Goal: Task Accomplishment & Management: Complete application form

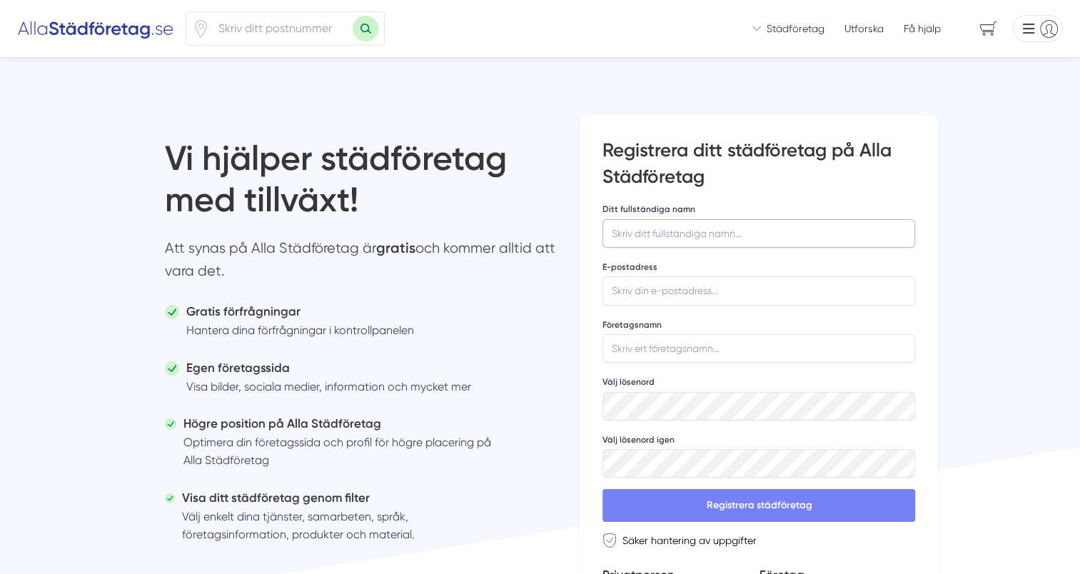
click at [703, 231] on input "Ditt fullständiga namn" at bounding box center [759, 233] width 313 height 29
type input "[DEMOGRAPHIC_DATA][PERSON_NAME]"
click at [603, 489] on button "Registrera städföretag" at bounding box center [759, 505] width 313 height 33
type input "[EMAIL_ADDRESS][DOMAIN_NAME]"
click at [690, 348] on input "Företagsnamn" at bounding box center [759, 348] width 313 height 29
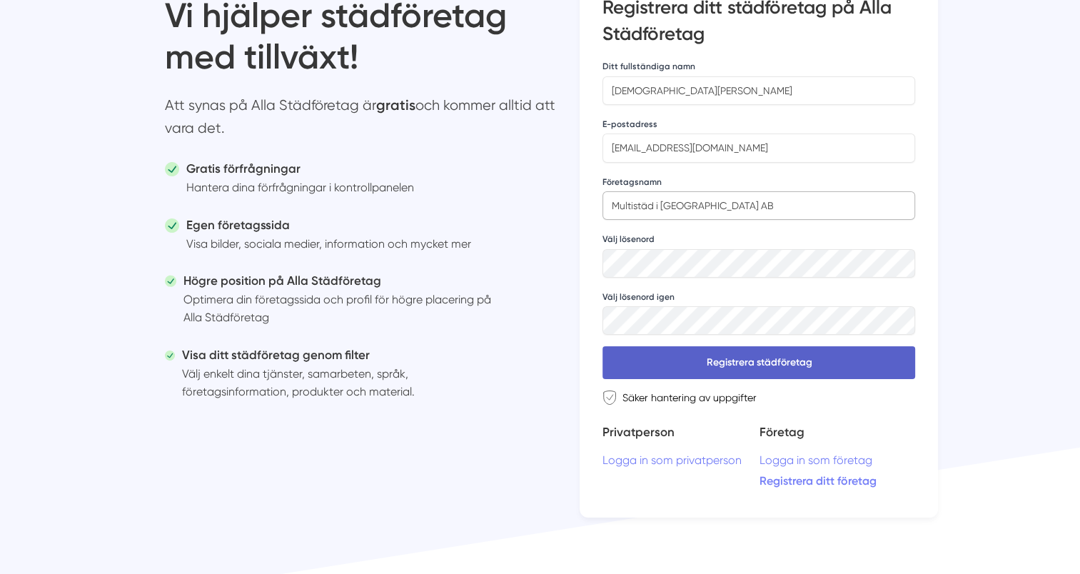
scroll to position [71, 0]
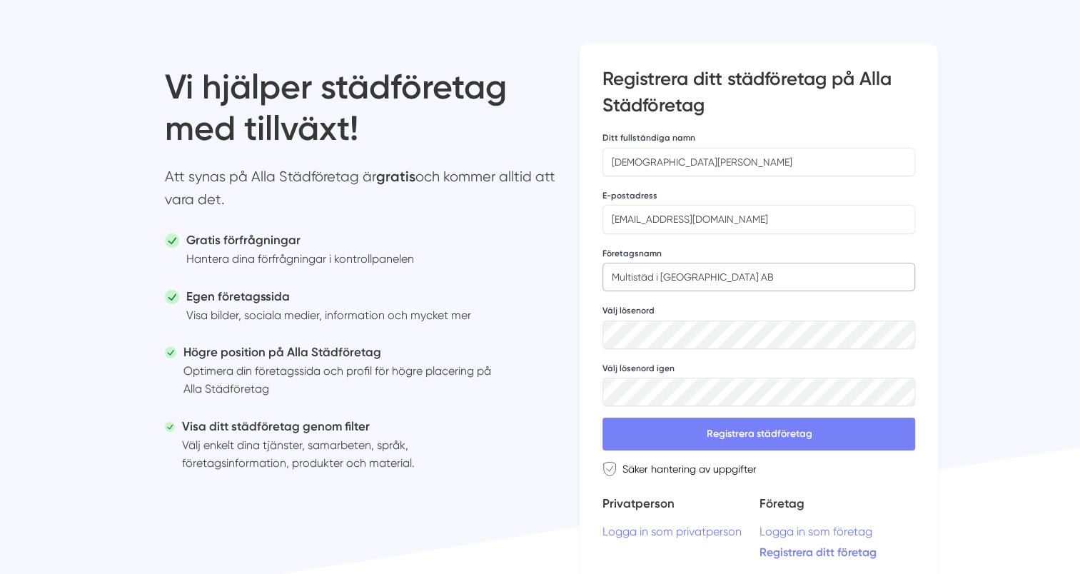
type input "Multistäd i [GEOGRAPHIC_DATA] AB"
click at [630, 218] on input "[EMAIL_ADDRESS][DOMAIN_NAME]" at bounding box center [759, 219] width 313 height 29
drag, startPoint x: 629, startPoint y: 220, endPoint x: 594, endPoint y: 222, distance: 35.0
click at [594, 222] on div "Registrera ditt städföretag på Alla Städföretag If you are a human, ignore this…" at bounding box center [759, 316] width 358 height 545
type input "[EMAIL_ADDRESS][DOMAIN_NAME]"
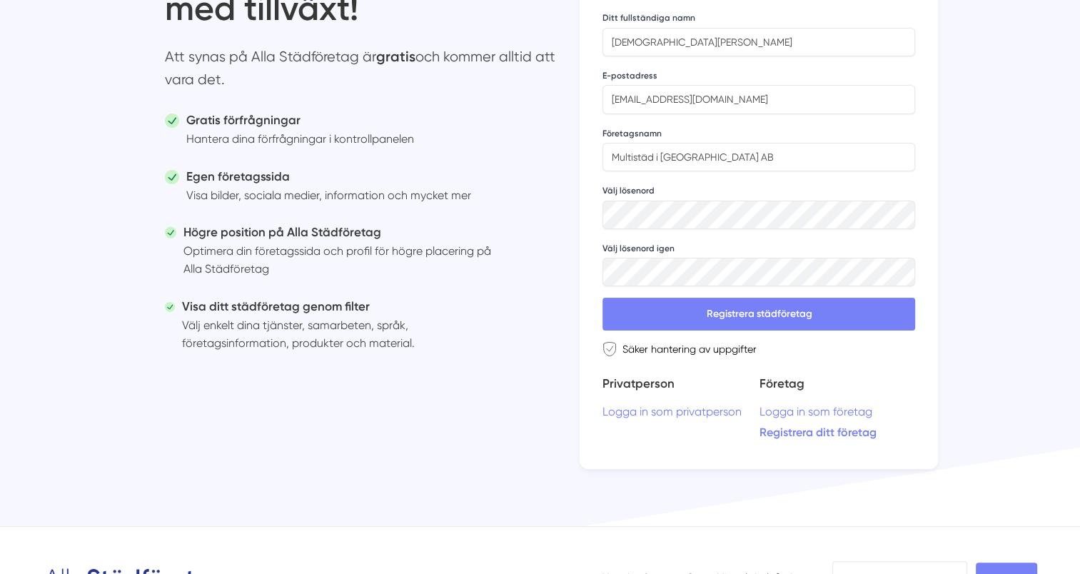
scroll to position [214, 0]
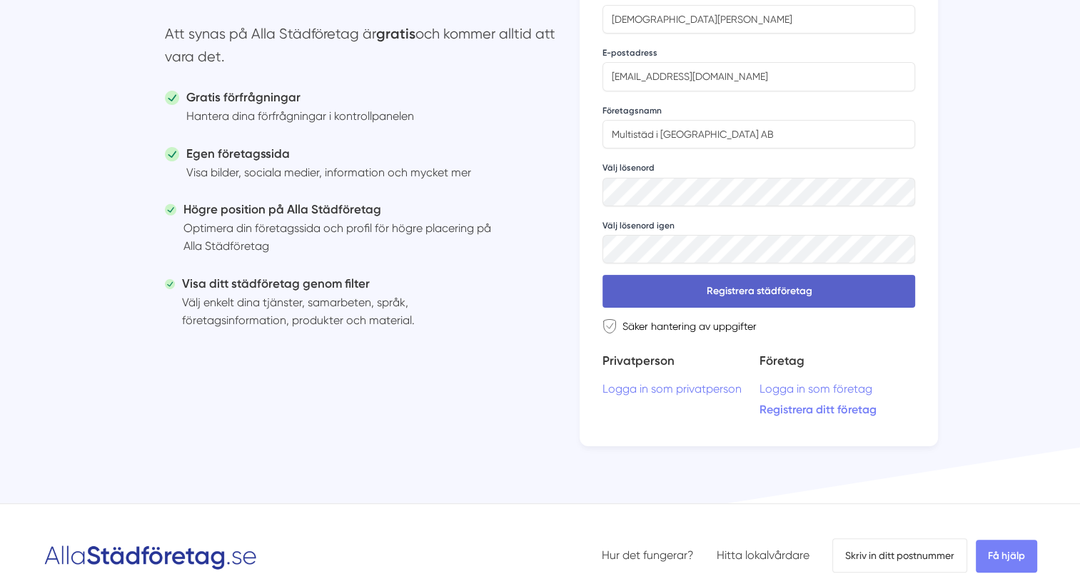
click at [761, 291] on button "Registrera städföretag" at bounding box center [759, 291] width 313 height 33
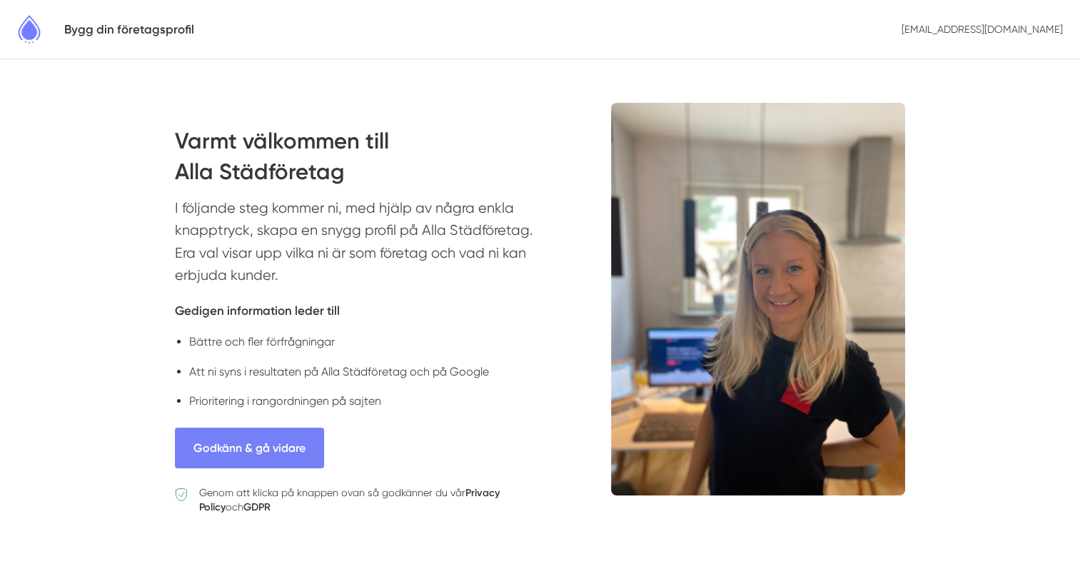
scroll to position [58, 0]
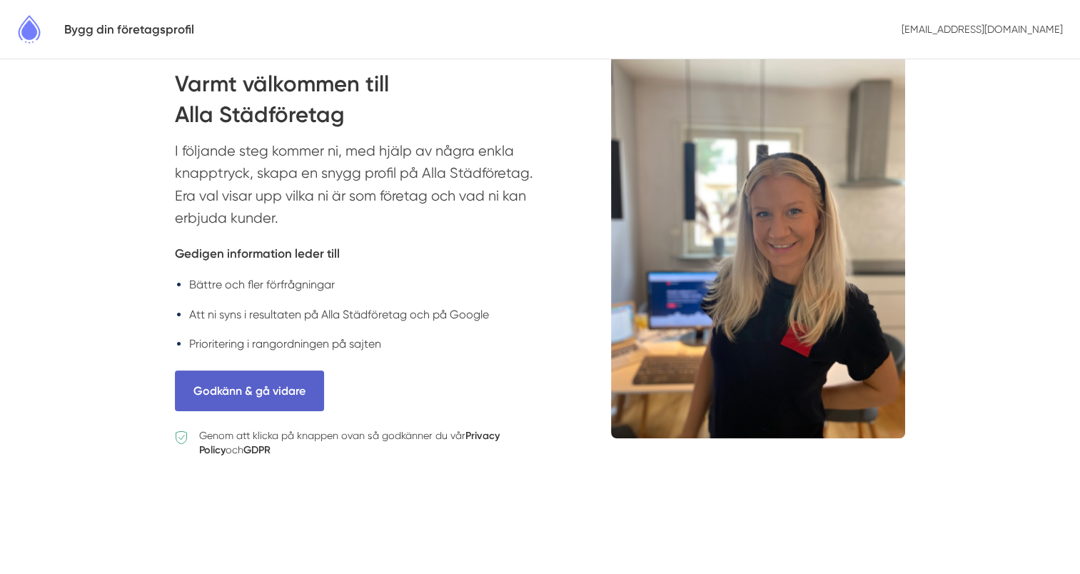
click at [253, 391] on button "Godkänn & gå vidare" at bounding box center [249, 391] width 149 height 41
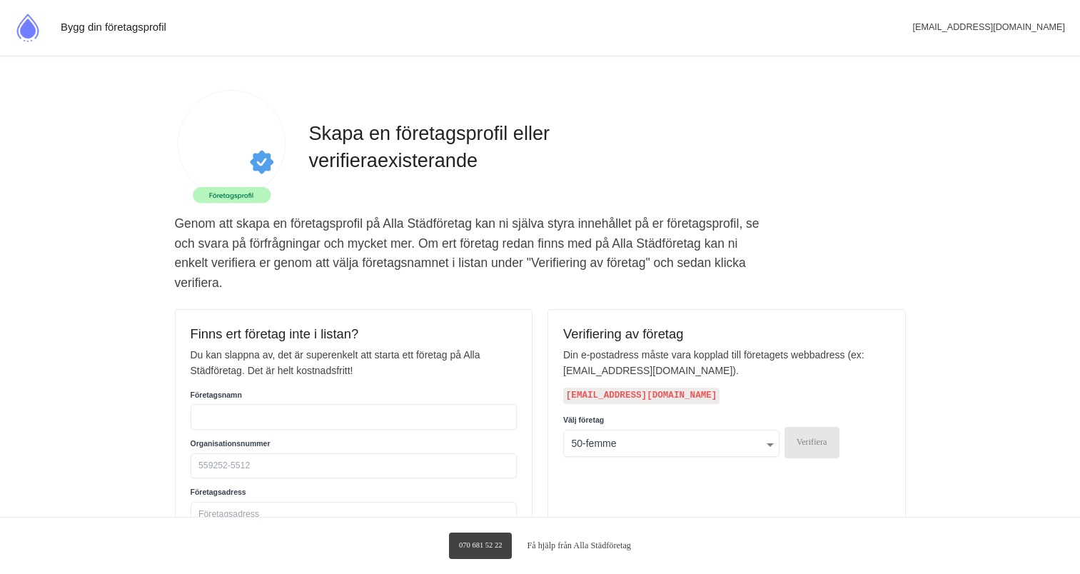
select select
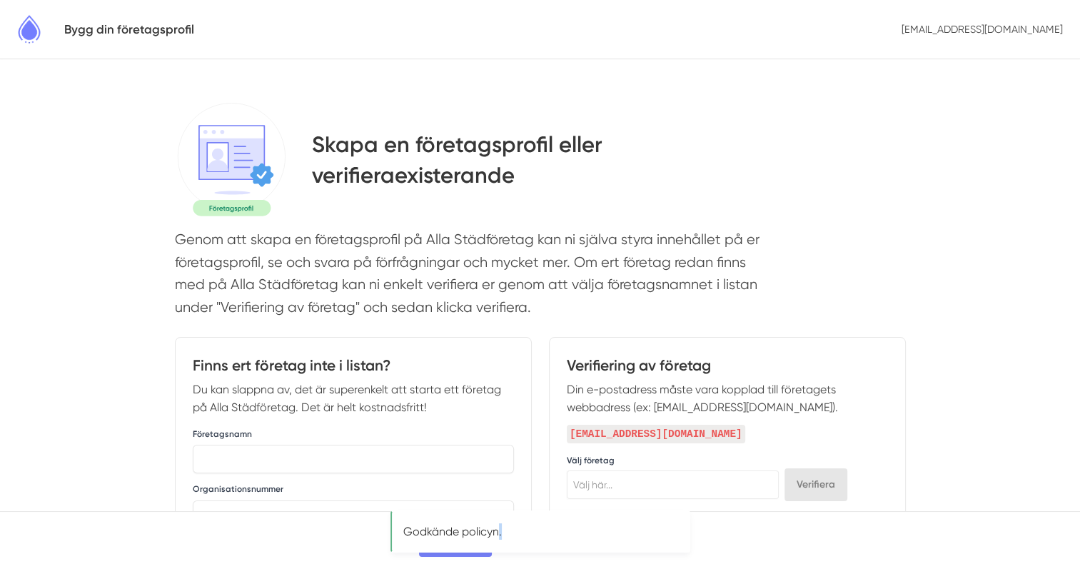
drag, startPoint x: 496, startPoint y: 551, endPoint x: 560, endPoint y: 548, distance: 64.3
click at [560, 548] on div "Godkände policyn." at bounding box center [541, 531] width 300 height 42
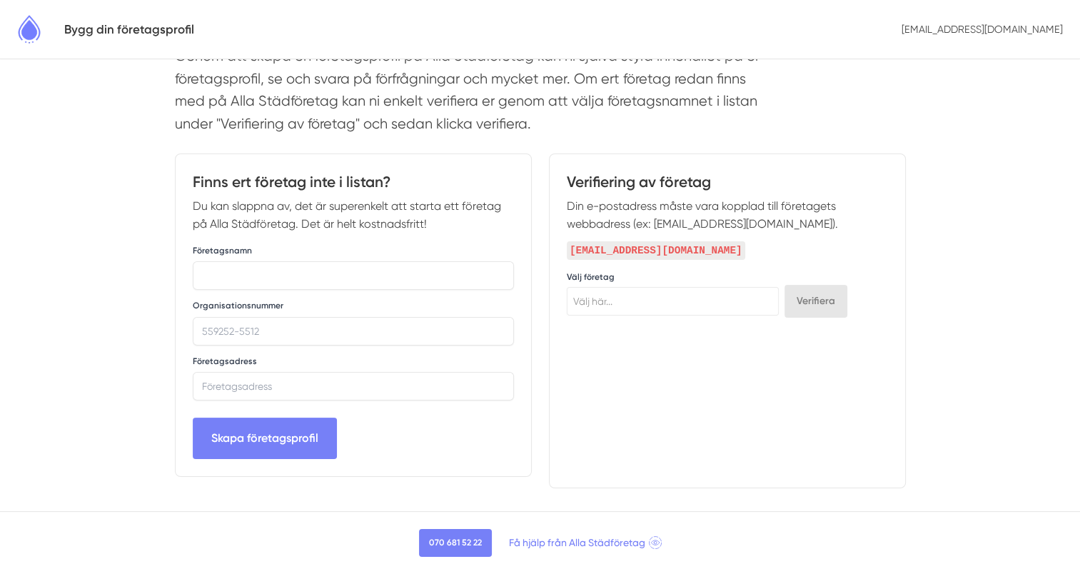
scroll to position [206, 0]
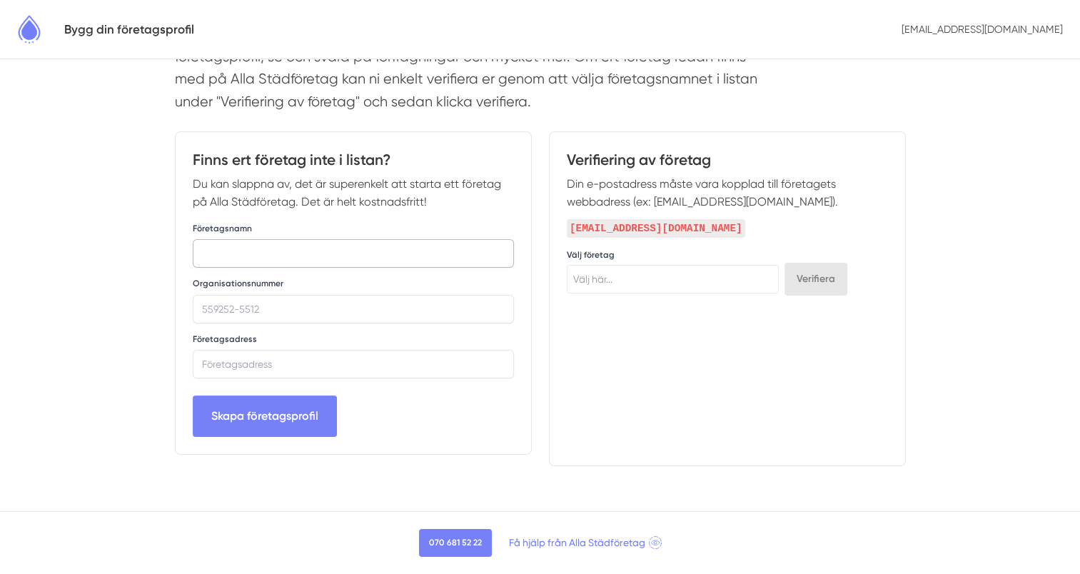
click at [266, 250] on input "text" at bounding box center [353, 253] width 321 height 29
type input "Multistäd i [GEOGRAPHIC_DATA] AB"
type input "559537-1914"
click at [314, 360] on input "text" at bounding box center [353, 364] width 321 height 29
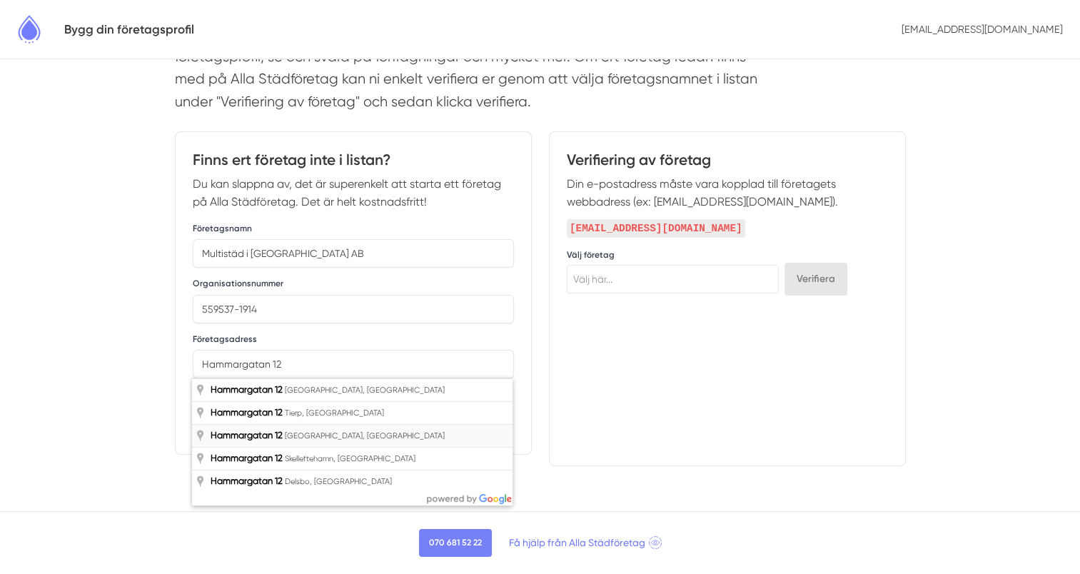
type input "Hammargatan 12, Björneborg, Sverige"
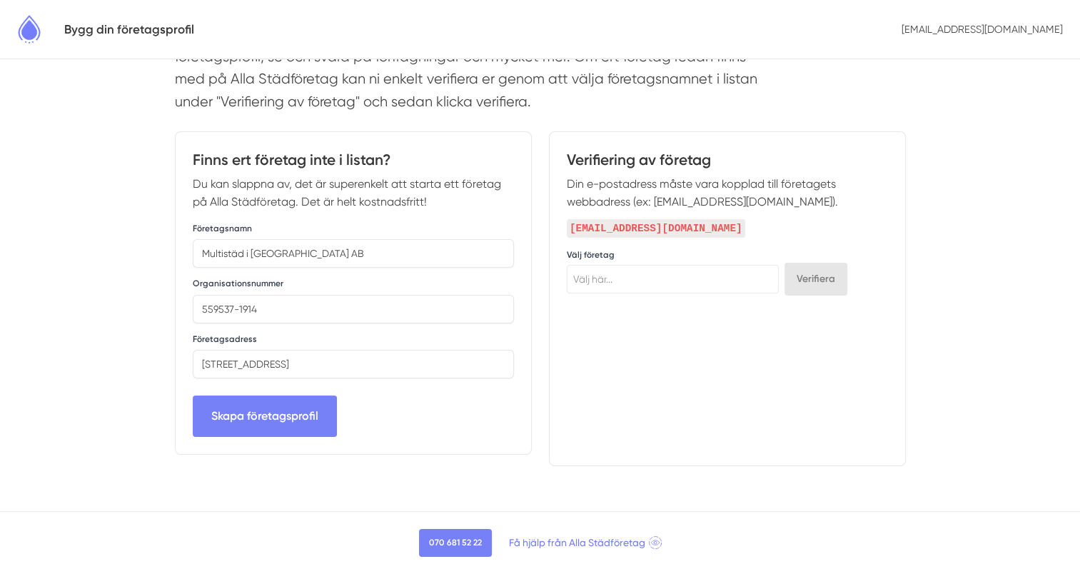
click at [646, 274] on span "Välj här..." at bounding box center [673, 279] width 211 height 20
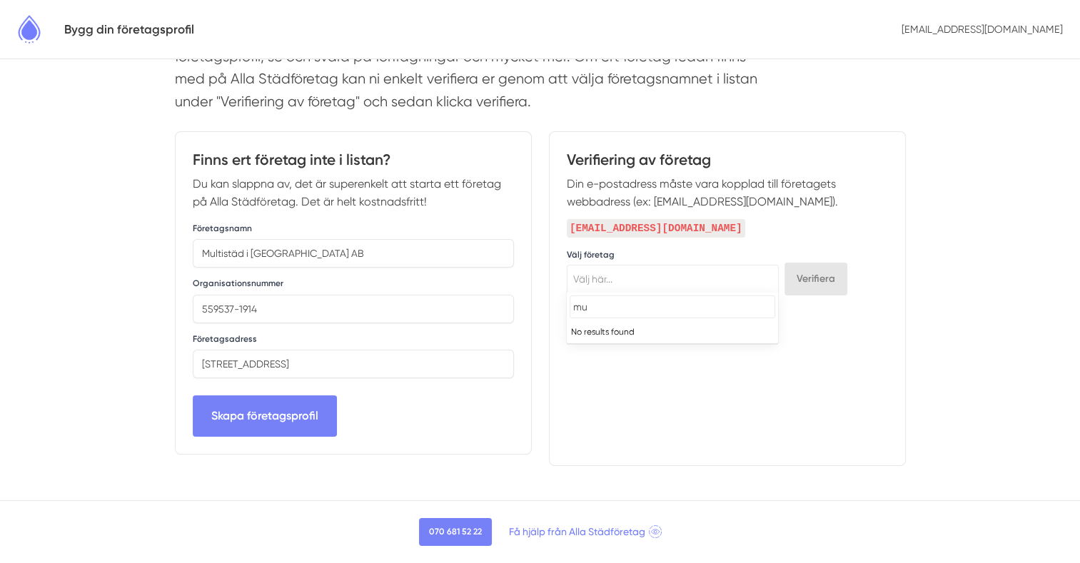
type input "m"
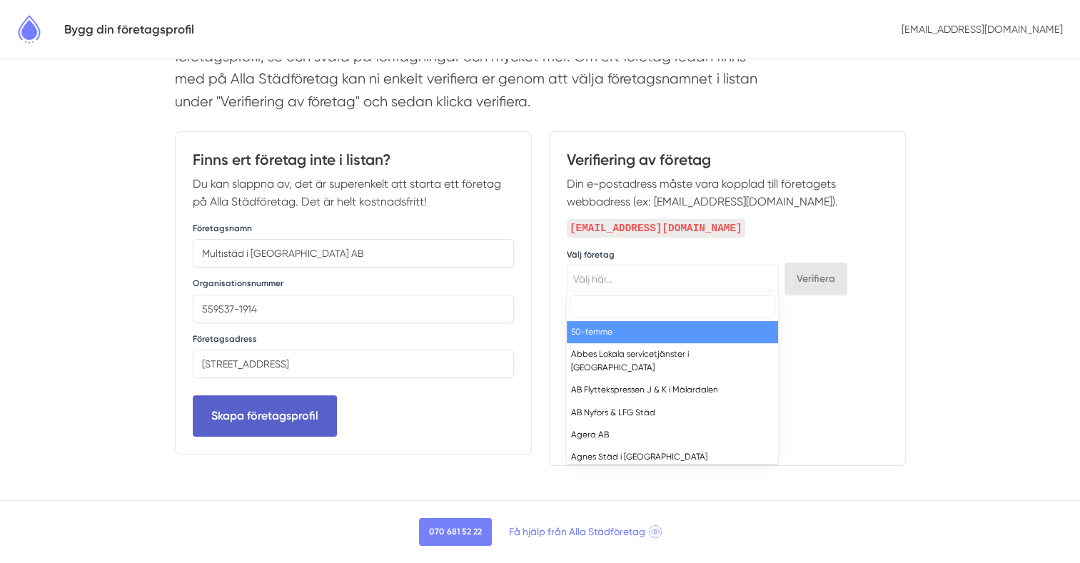
click at [251, 410] on button "Skapa företagsprofil" at bounding box center [265, 416] width 144 height 41
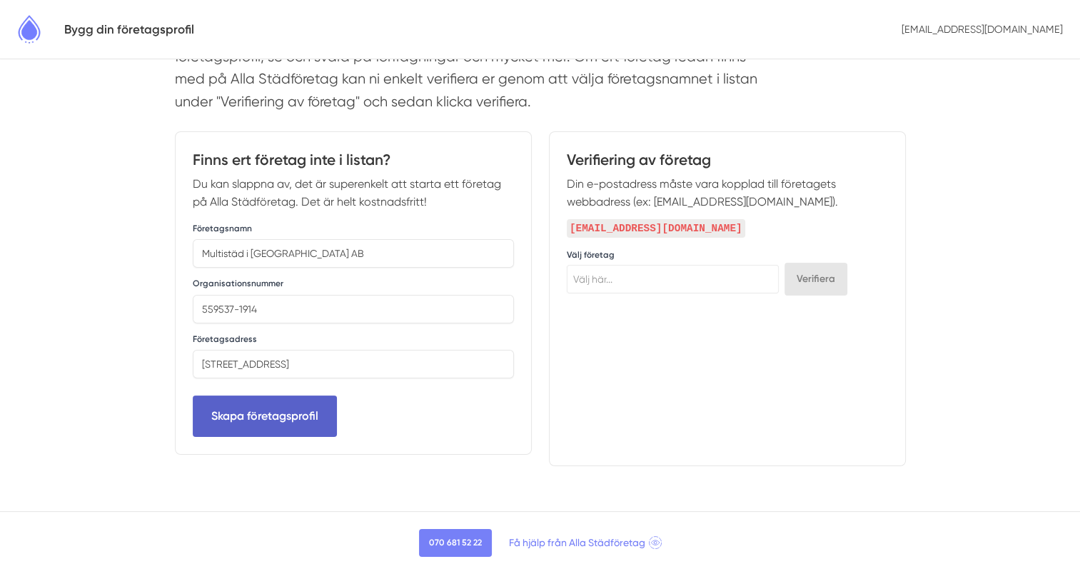
click at [265, 414] on button "Skapa företagsprofil" at bounding box center [265, 416] width 144 height 41
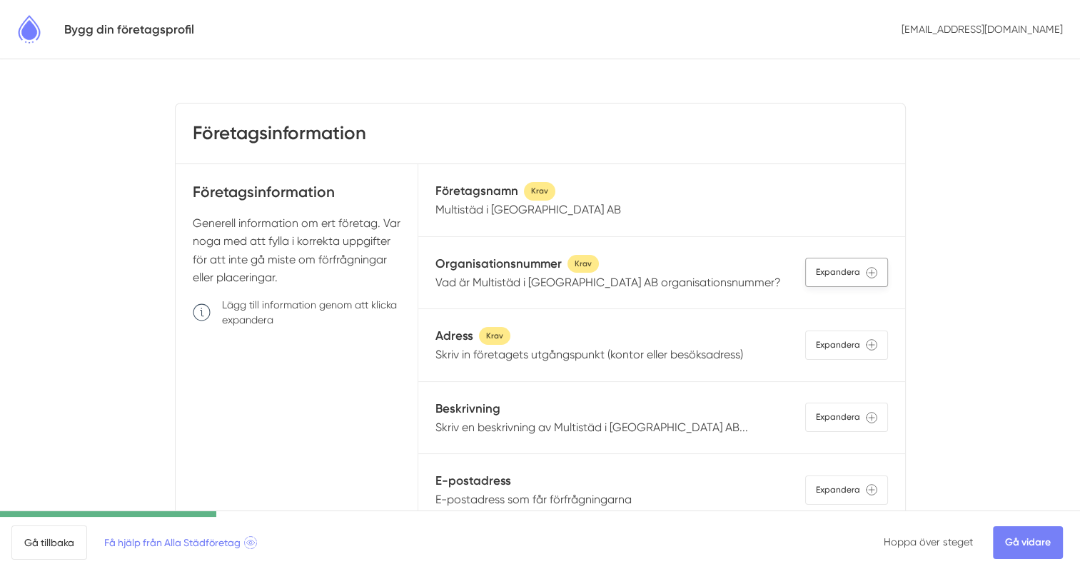
click at [825, 272] on div "Expandera" at bounding box center [846, 272] width 83 height 29
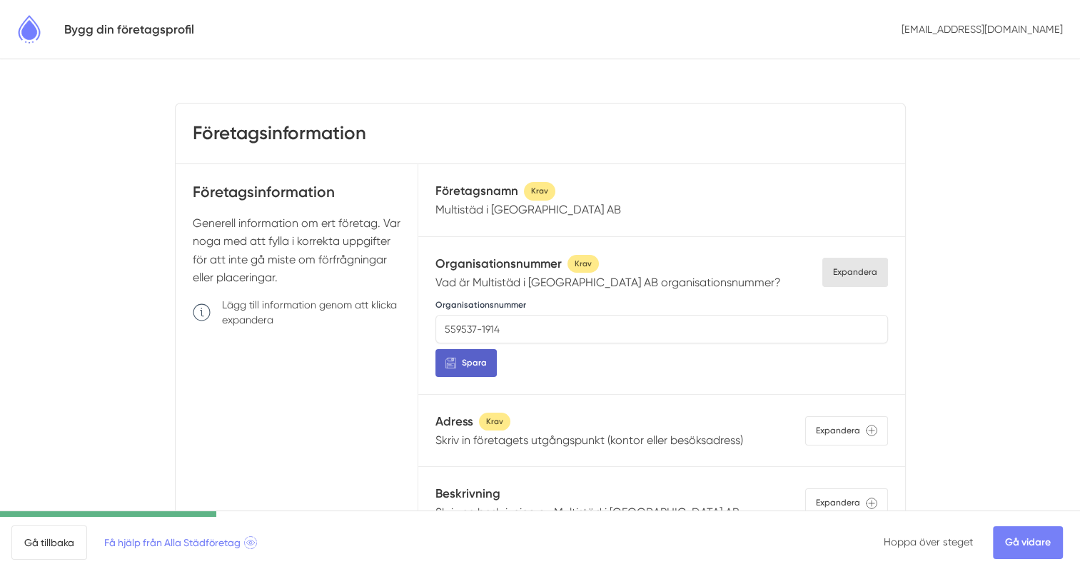
click at [478, 362] on span "Spara" at bounding box center [474, 363] width 25 height 14
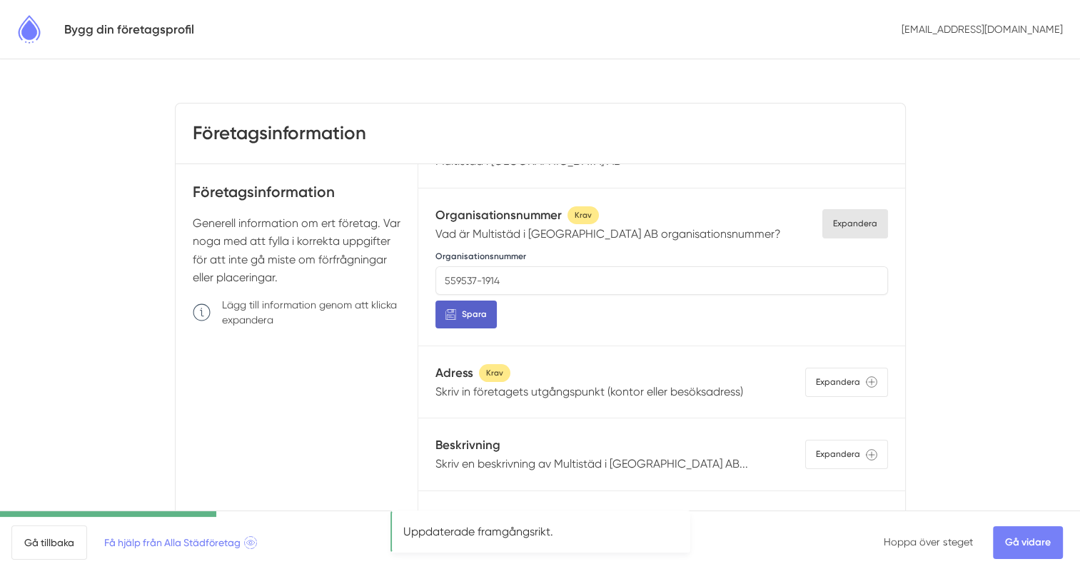
scroll to position [71, 0]
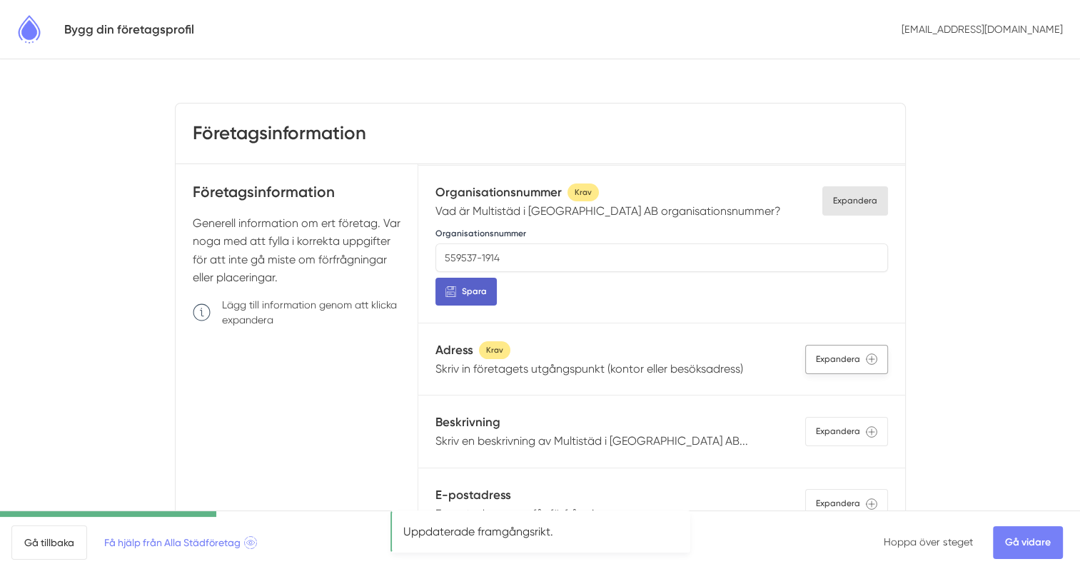
click at [817, 358] on div "Expandera" at bounding box center [846, 359] width 83 height 29
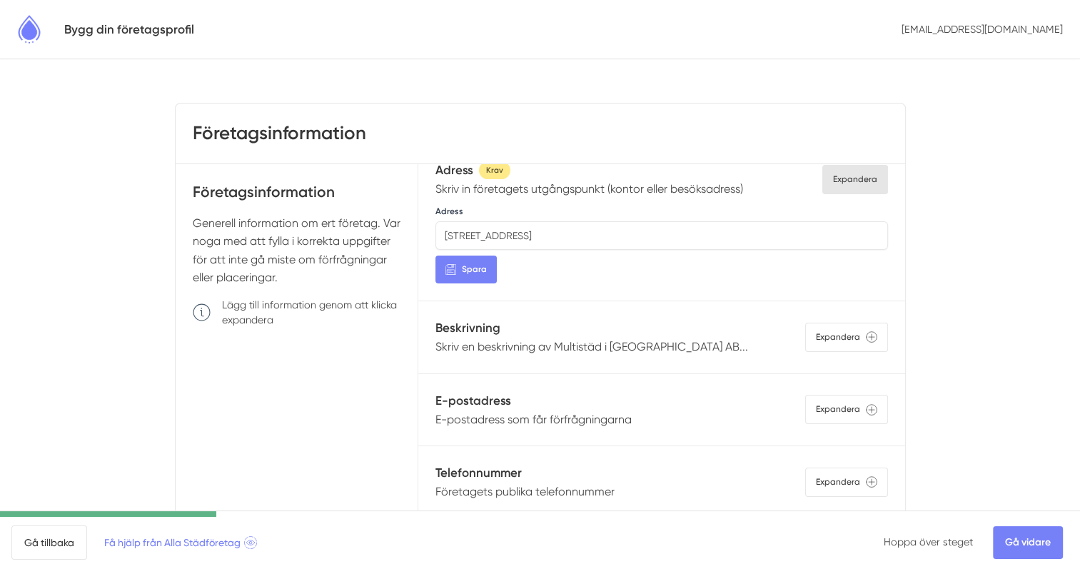
scroll to position [286, 0]
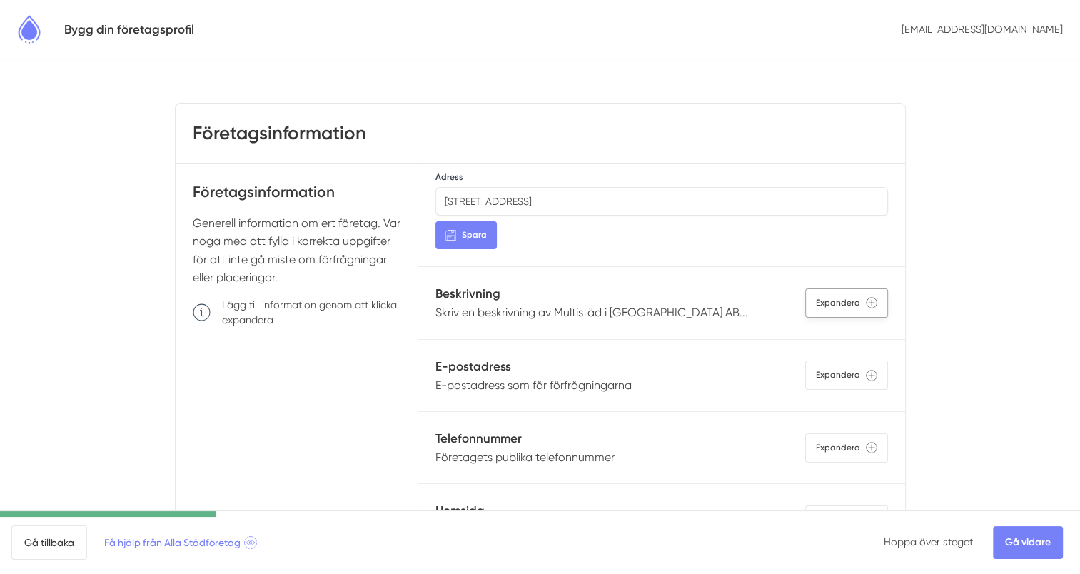
click at [822, 301] on div "Expandera" at bounding box center [846, 302] width 83 height 29
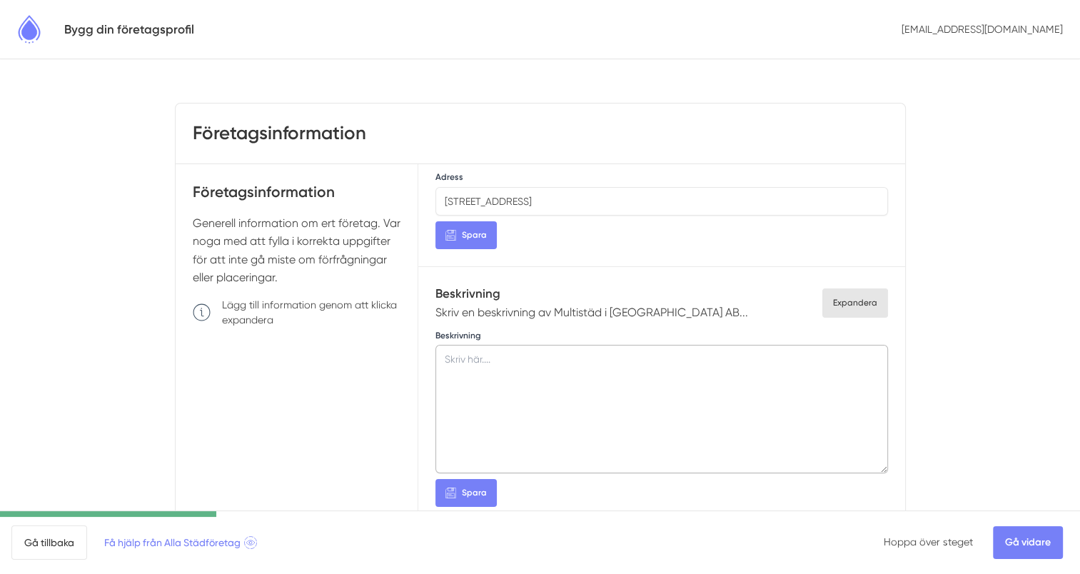
click at [533, 356] on textarea at bounding box center [661, 409] width 452 height 129
paste textarea "Vi på Multistäd AB har över 17 års erfarenhet i städbranschen och erbjuder prof…"
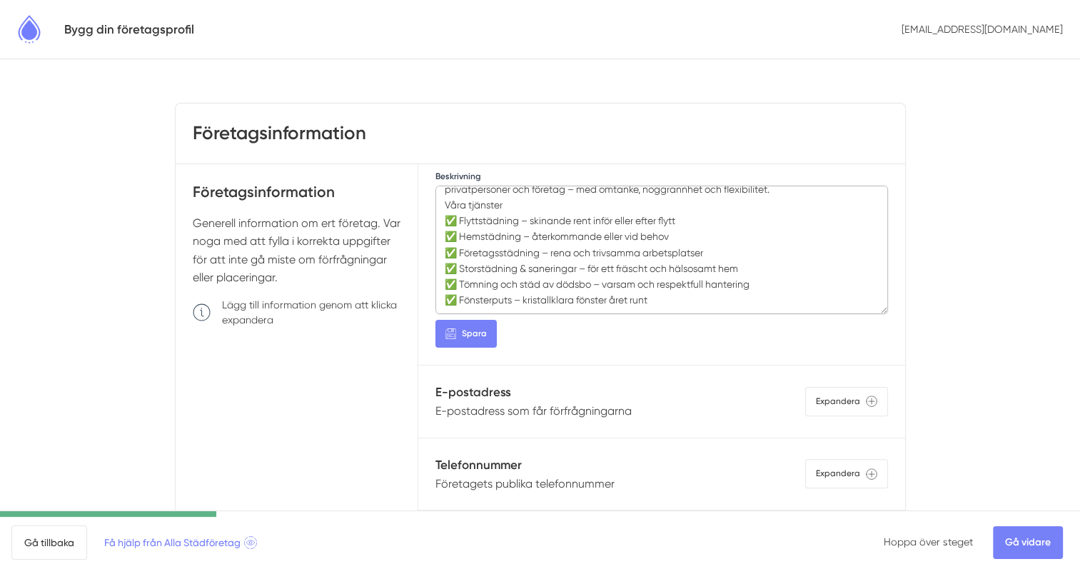
scroll to position [500, 0]
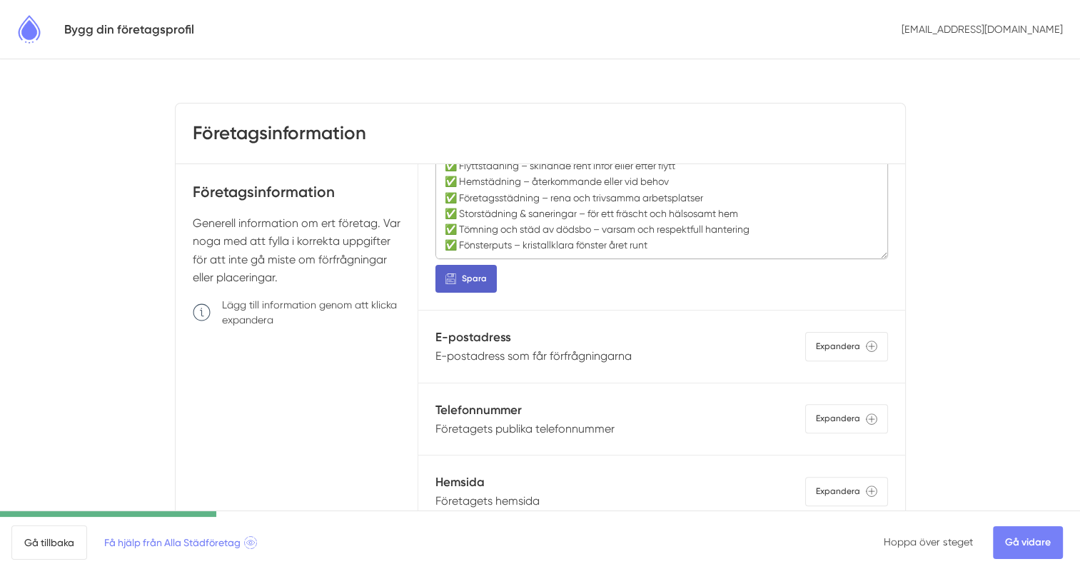
type textarea "Vi på Multistäd AB har över 17 års erfarenhet i städbranschen och erbjuder prof…"
click at [464, 272] on span "Spara" at bounding box center [474, 279] width 25 height 14
click at [830, 347] on div "Expandera" at bounding box center [846, 346] width 83 height 29
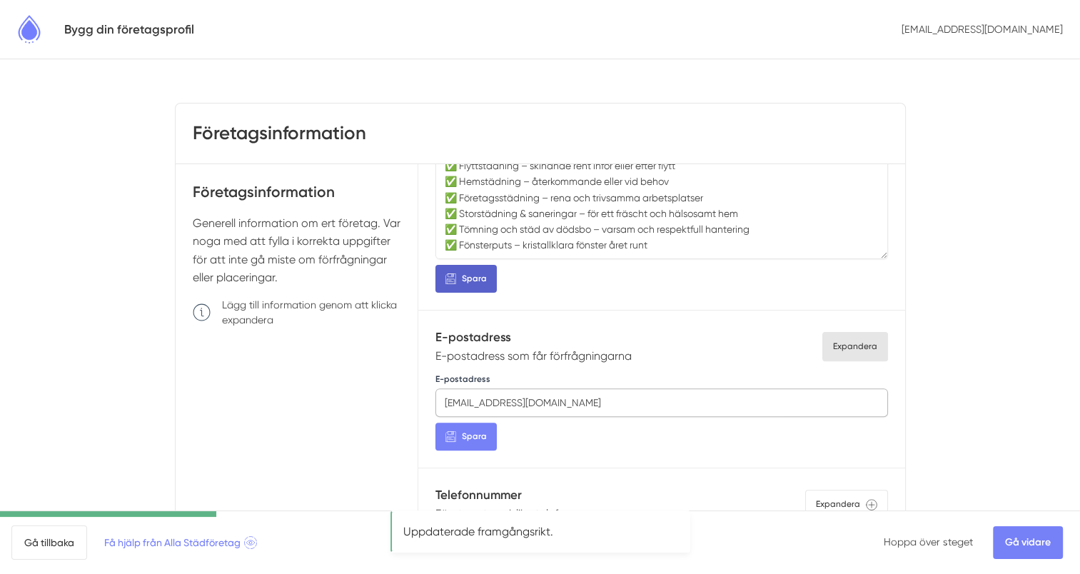
drag, startPoint x: 483, startPoint y: 400, endPoint x: 409, endPoint y: 402, distance: 73.6
click at [409, 402] on div "Företagsinformation Generell information om ert företag. Var noga med att fylla…" at bounding box center [541, 385] width 730 height 443
type input "[EMAIL_ADDRESS][DOMAIN_NAME]"
click at [471, 434] on span "Spara" at bounding box center [474, 437] width 25 height 14
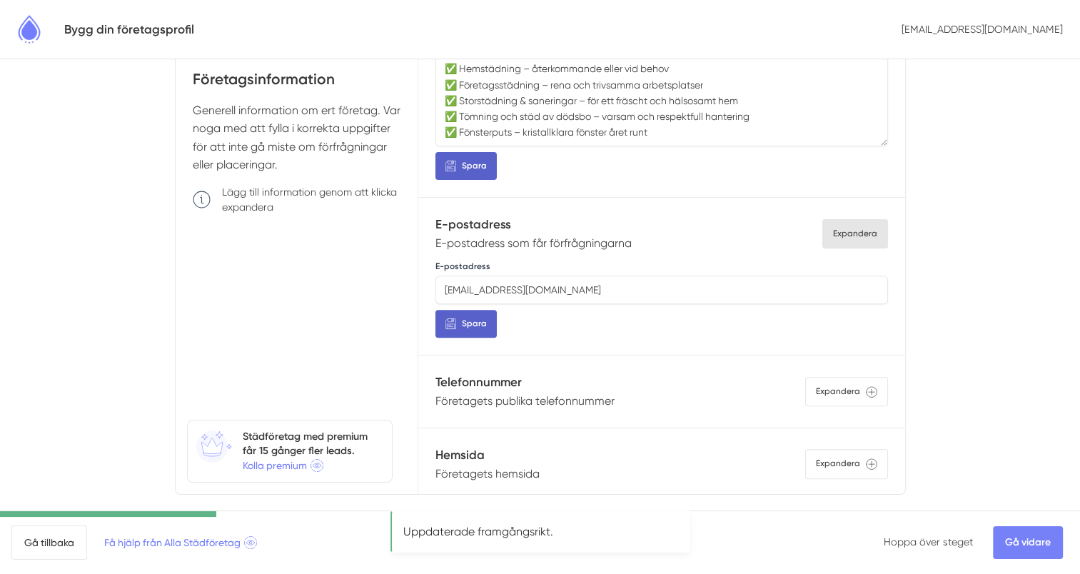
scroll to position [136, 0]
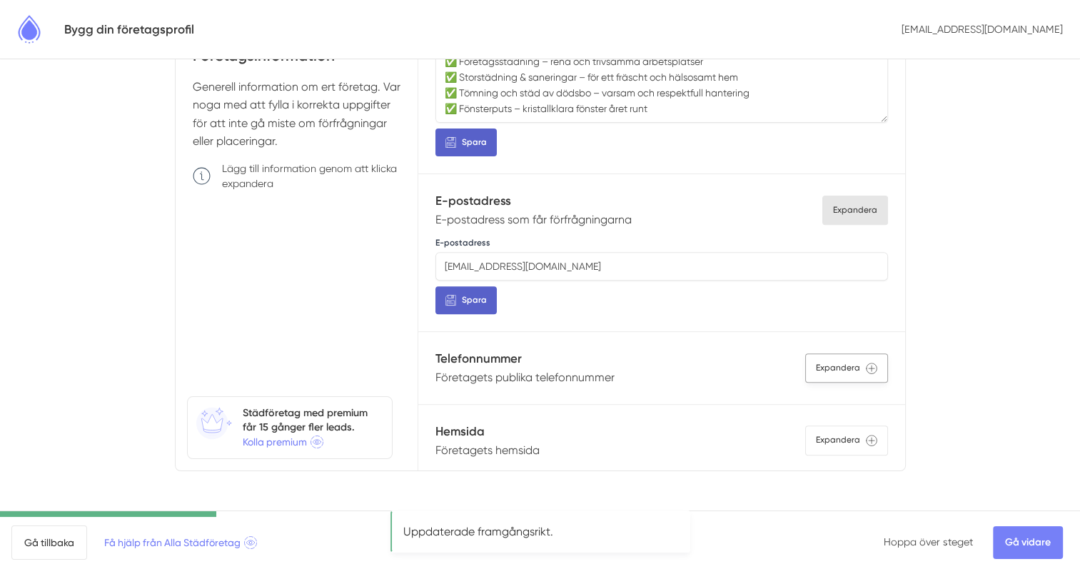
click at [857, 364] on div "Expandera" at bounding box center [846, 367] width 83 height 29
click at [537, 423] on input "Telefonnummer" at bounding box center [661, 424] width 452 height 29
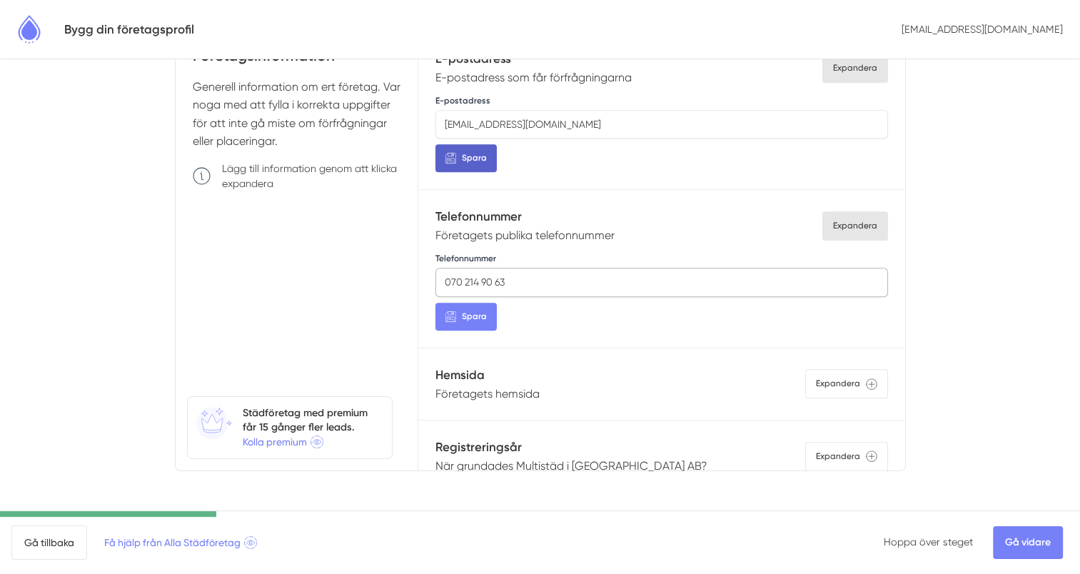
scroll to position [643, 0]
type input "070 214 90 63"
click at [477, 316] on span "Spara" at bounding box center [474, 316] width 25 height 14
click at [837, 377] on div "Expandera" at bounding box center [846, 382] width 83 height 29
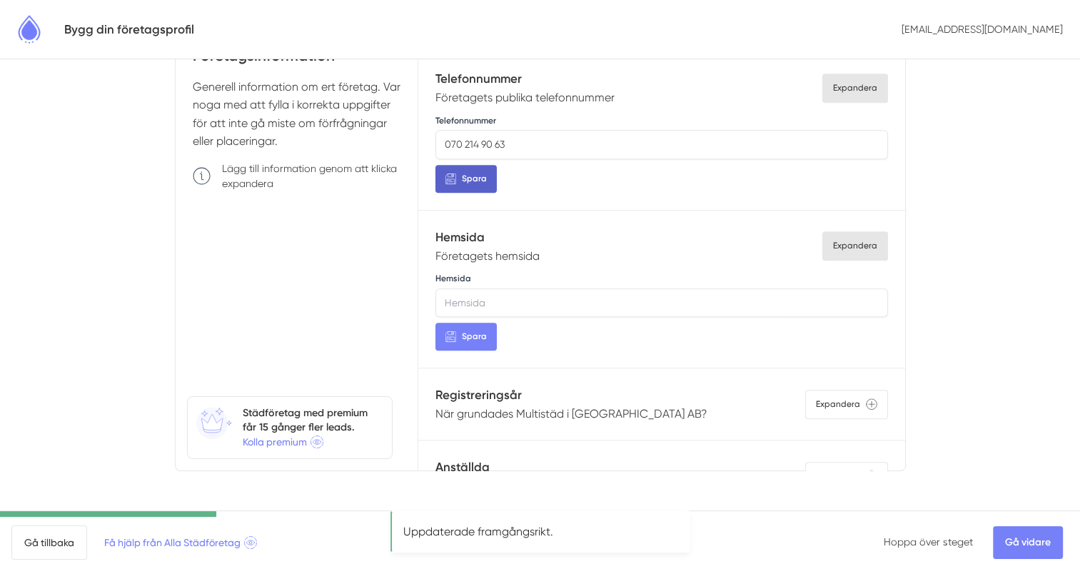
scroll to position [785, 0]
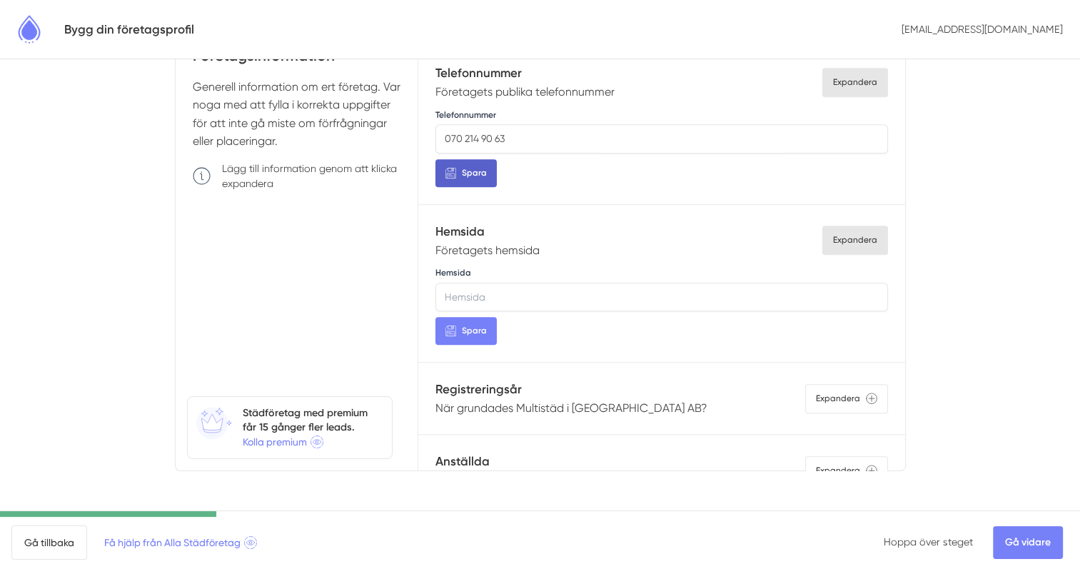
click at [513, 293] on input "Hemsida" at bounding box center [661, 297] width 452 height 29
type input "m"
type input "w"
click at [470, 326] on span "Spara" at bounding box center [474, 331] width 25 height 14
click at [538, 321] on div "Hemsida https//www.multistad.se Spara" at bounding box center [661, 305] width 452 height 80
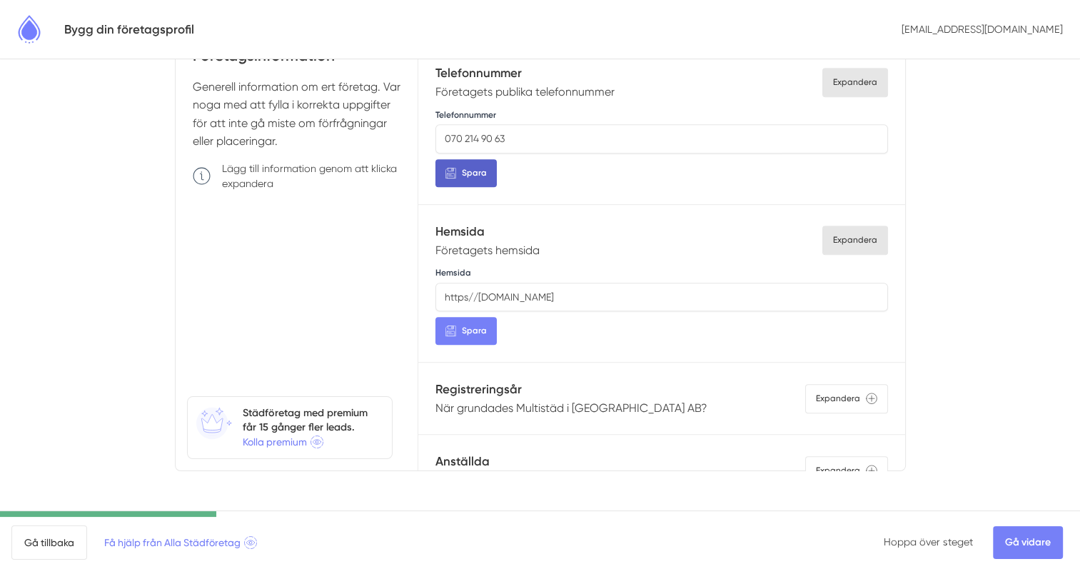
drag, startPoint x: 480, startPoint y: 291, endPoint x: 397, endPoint y: 291, distance: 82.8
click at [397, 291] on div "Företagsinformation Generell information om ert företag. Var noga med att fylla…" at bounding box center [541, 249] width 730 height 443
click at [470, 326] on span "Spara" at bounding box center [474, 331] width 25 height 14
click at [657, 331] on div "Hemsida www.multistad.se Spara" at bounding box center [661, 305] width 452 height 80
click at [548, 293] on input "www.multistad.se" at bounding box center [661, 297] width 452 height 29
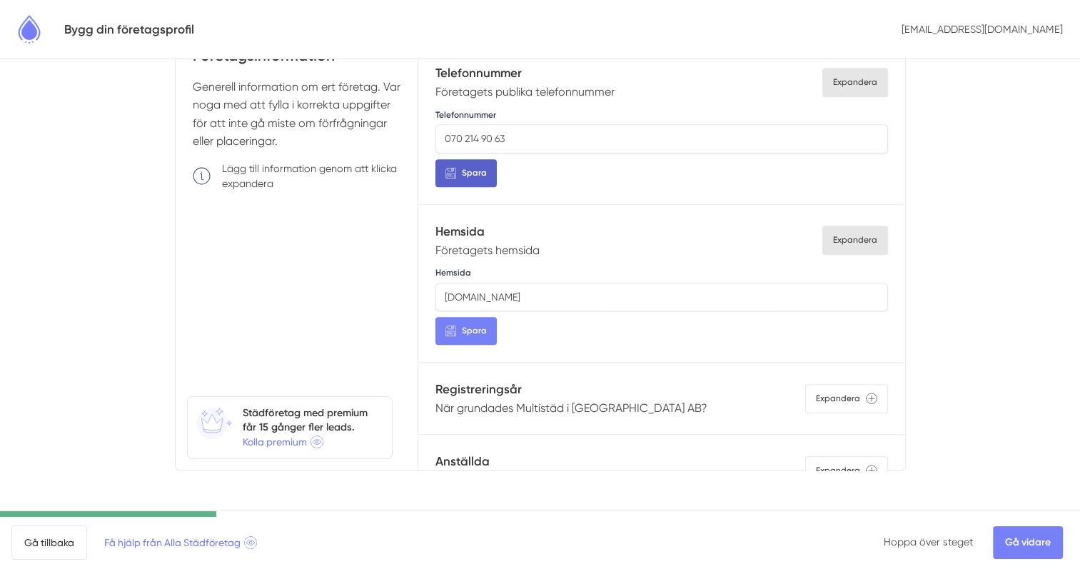
click at [548, 293] on input "www.multistad.se" at bounding box center [661, 297] width 452 height 29
click at [476, 324] on span "Spara" at bounding box center [474, 331] width 25 height 14
click at [622, 325] on div "Hemsida www.multistad.se Spara" at bounding box center [661, 305] width 452 height 80
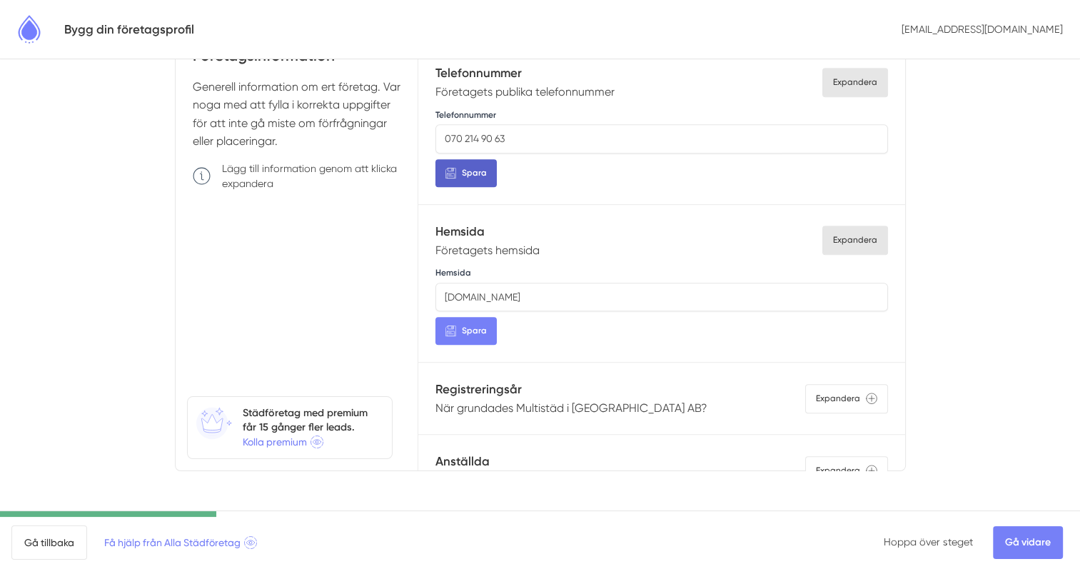
click at [558, 286] on input "www.multistad.se" at bounding box center [661, 297] width 452 height 29
click at [568, 291] on input "www.multistad.se" at bounding box center [661, 297] width 452 height 29
click at [569, 293] on input "www.multistad.se" at bounding box center [661, 297] width 452 height 29
click at [568, 290] on input "www.multistad.se" at bounding box center [661, 297] width 452 height 29
click at [476, 324] on span "Spara" at bounding box center [474, 331] width 25 height 14
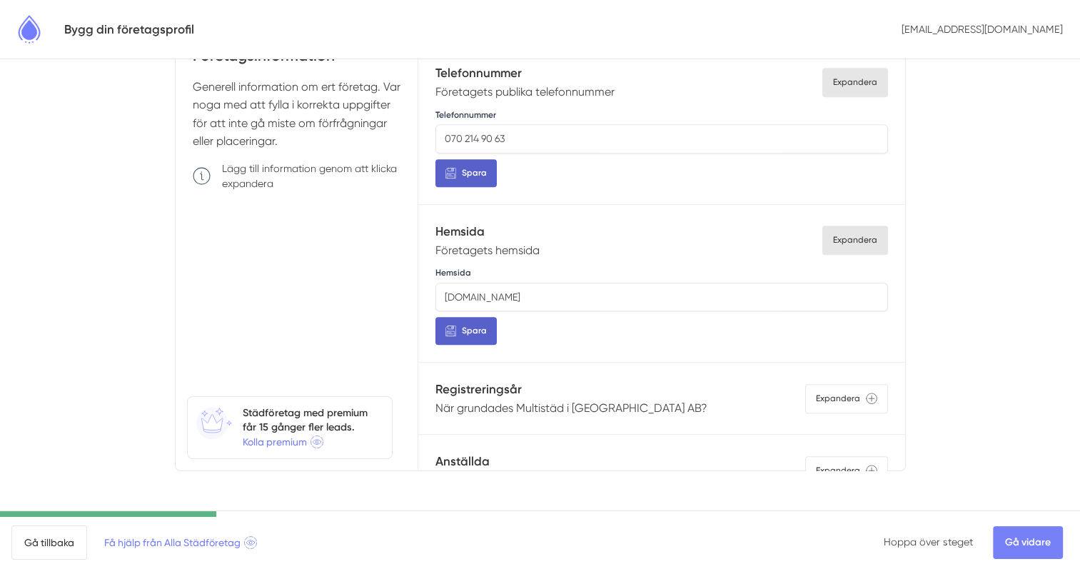
click at [476, 324] on span "Spara" at bounding box center [474, 331] width 25 height 14
click at [476, 325] on span "Spara" at bounding box center [474, 331] width 25 height 14
click at [470, 293] on input "www.multistad.se" at bounding box center [661, 297] width 452 height 29
click at [472, 324] on span "Spara" at bounding box center [474, 331] width 25 height 14
type input "https//www.multistad.se"
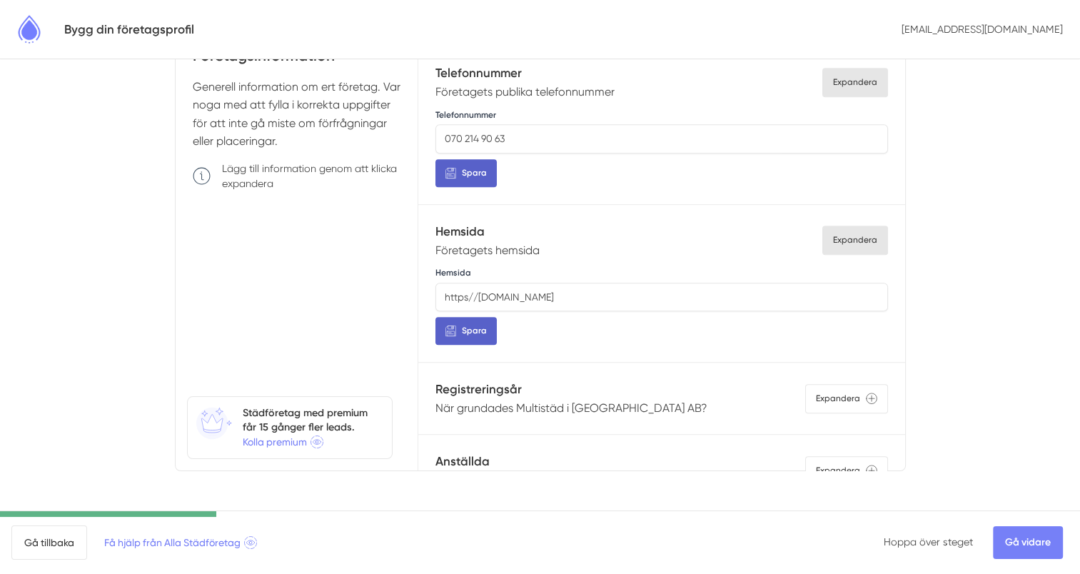
click at [472, 324] on span "Spara" at bounding box center [474, 331] width 25 height 14
click at [808, 343] on div "Hemsida Företagets hemsida Expandera Hemsida https//www.multistad.se Spara" at bounding box center [661, 284] width 486 height 158
click at [835, 244] on div "Expandera" at bounding box center [855, 240] width 66 height 29
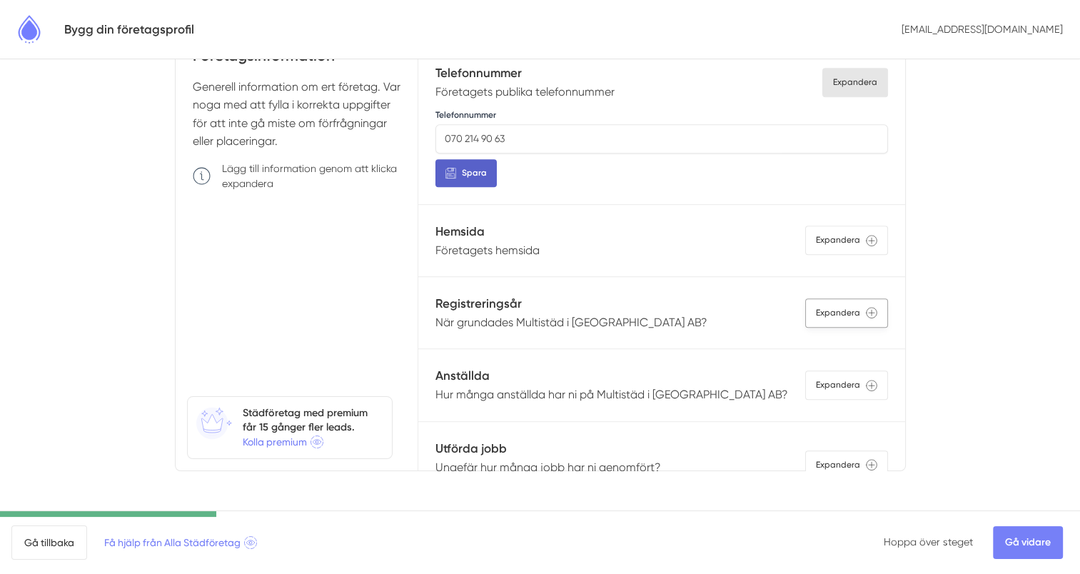
click at [845, 311] on div "Expandera" at bounding box center [846, 312] width 83 height 29
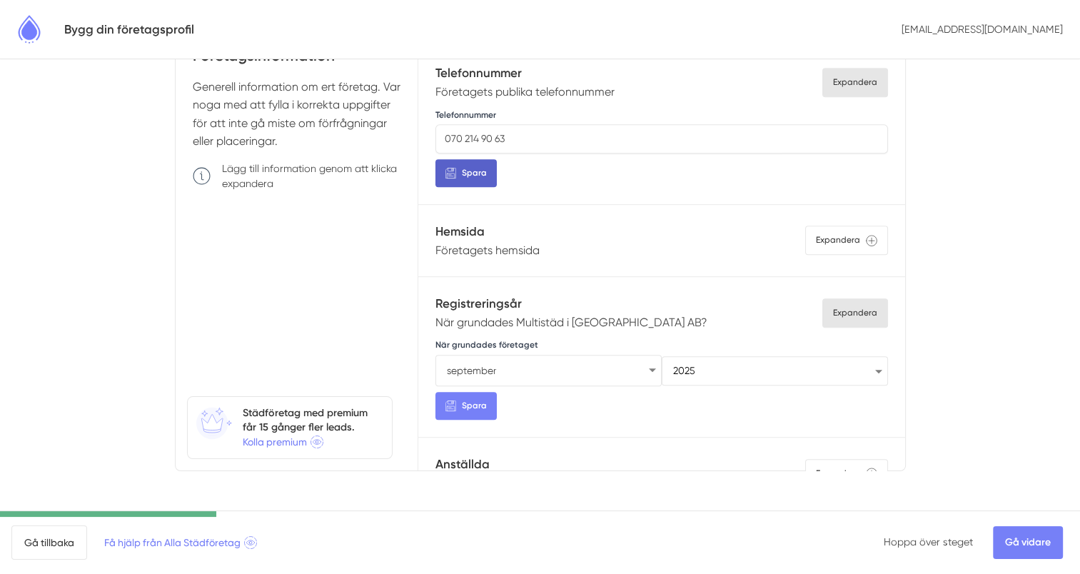
click at [645, 368] on select "januari februari mars april maj juni juli augusti september oktober november de…" at bounding box center [548, 370] width 226 height 31
select select "7"
click at [435, 355] on select "januari februari mars april maj juni juli augusti september oktober november de…" at bounding box center [548, 370] width 226 height 31
click at [463, 404] on span "Spara" at bounding box center [474, 404] width 25 height 14
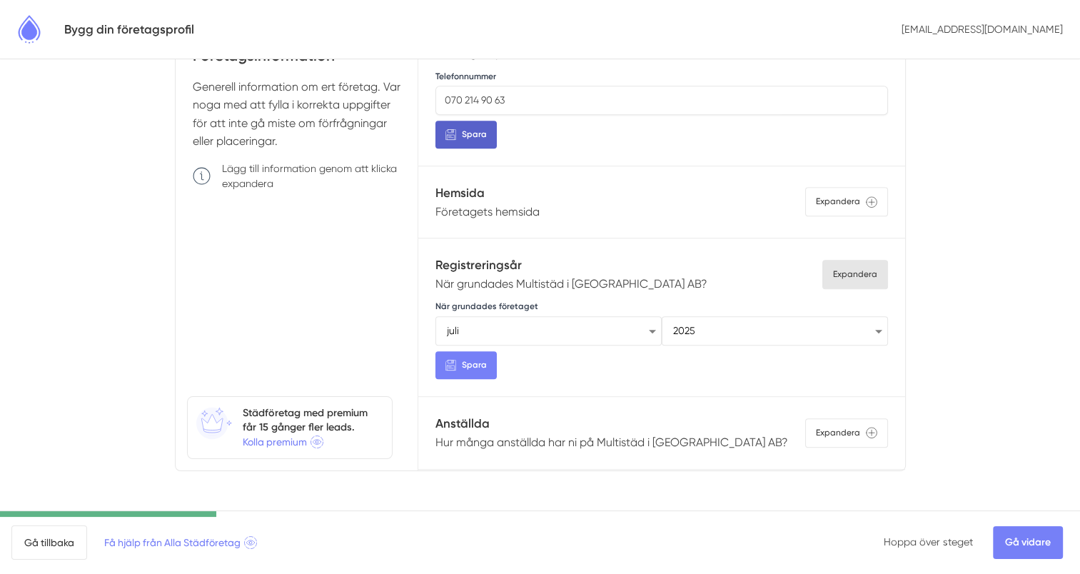
scroll to position [914, 0]
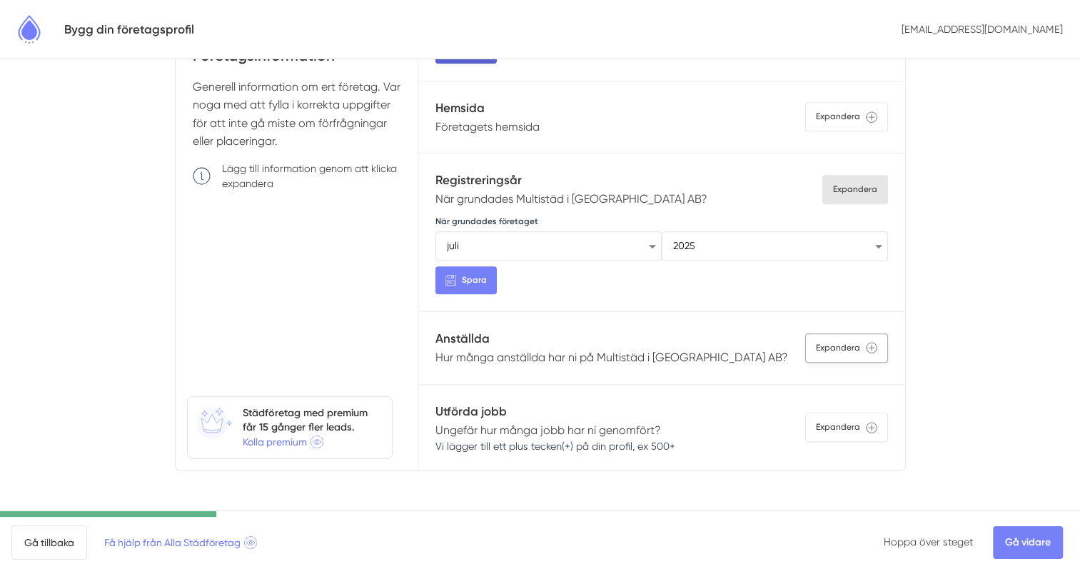
click at [860, 336] on div "Expandera" at bounding box center [846, 347] width 83 height 29
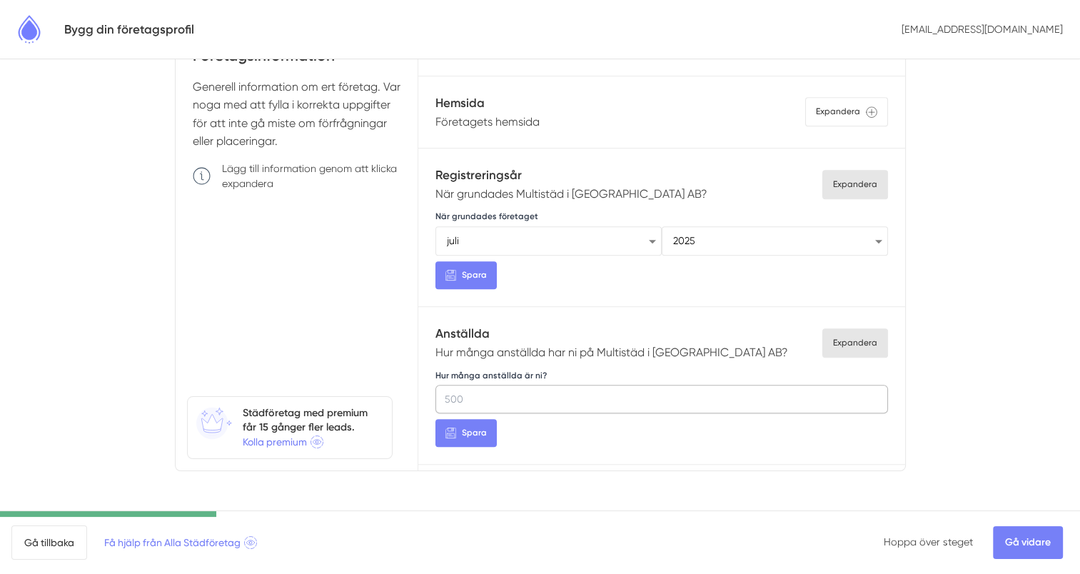
click at [511, 397] on input "Hur många anställda är ni?" at bounding box center [661, 399] width 452 height 29
type input "1"
drag, startPoint x: 477, startPoint y: 393, endPoint x: 388, endPoint y: 391, distance: 89.3
click at [388, 391] on div "Företagsinformation Generell information om ert företag. Var noga med att fylla…" at bounding box center [541, 249] width 730 height 443
click at [847, 334] on div "Expandera" at bounding box center [855, 342] width 66 height 29
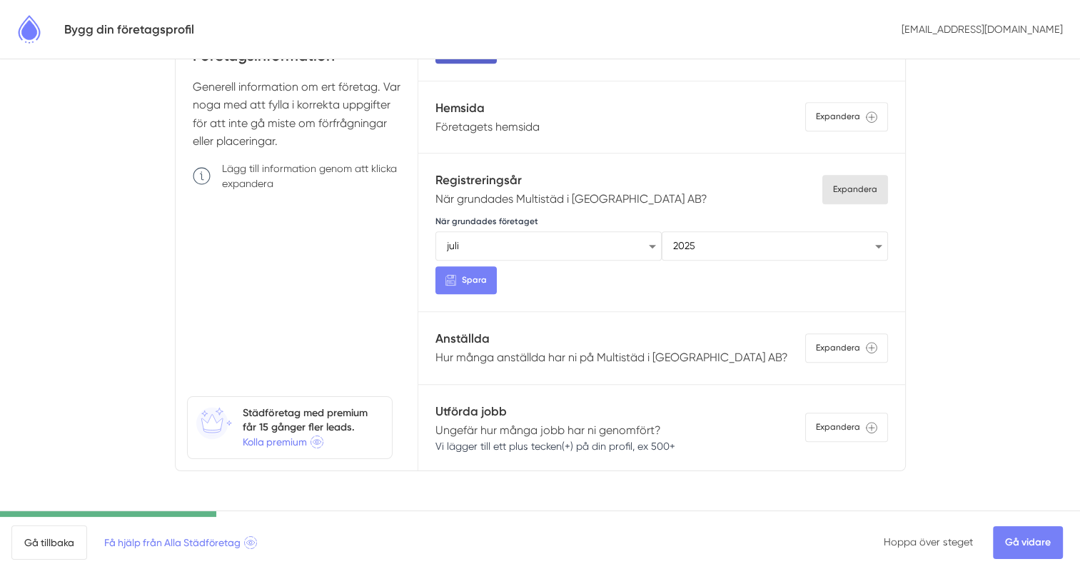
click at [836, 177] on div "Expandera" at bounding box center [855, 189] width 66 height 29
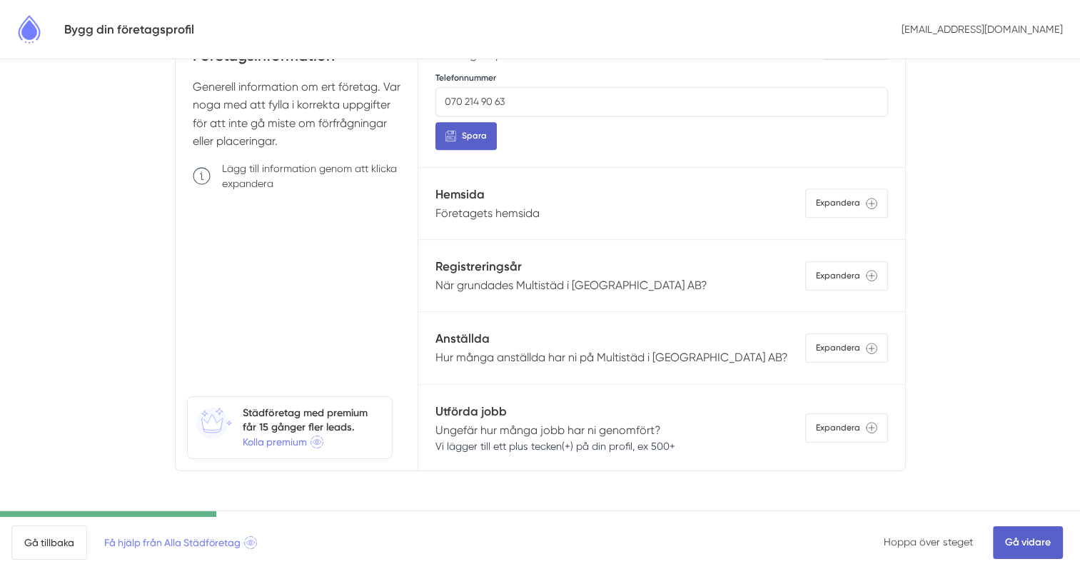
click at [1025, 545] on link "Gå vidare" at bounding box center [1028, 542] width 70 height 33
